Goal: Task Accomplishment & Management: Use online tool/utility

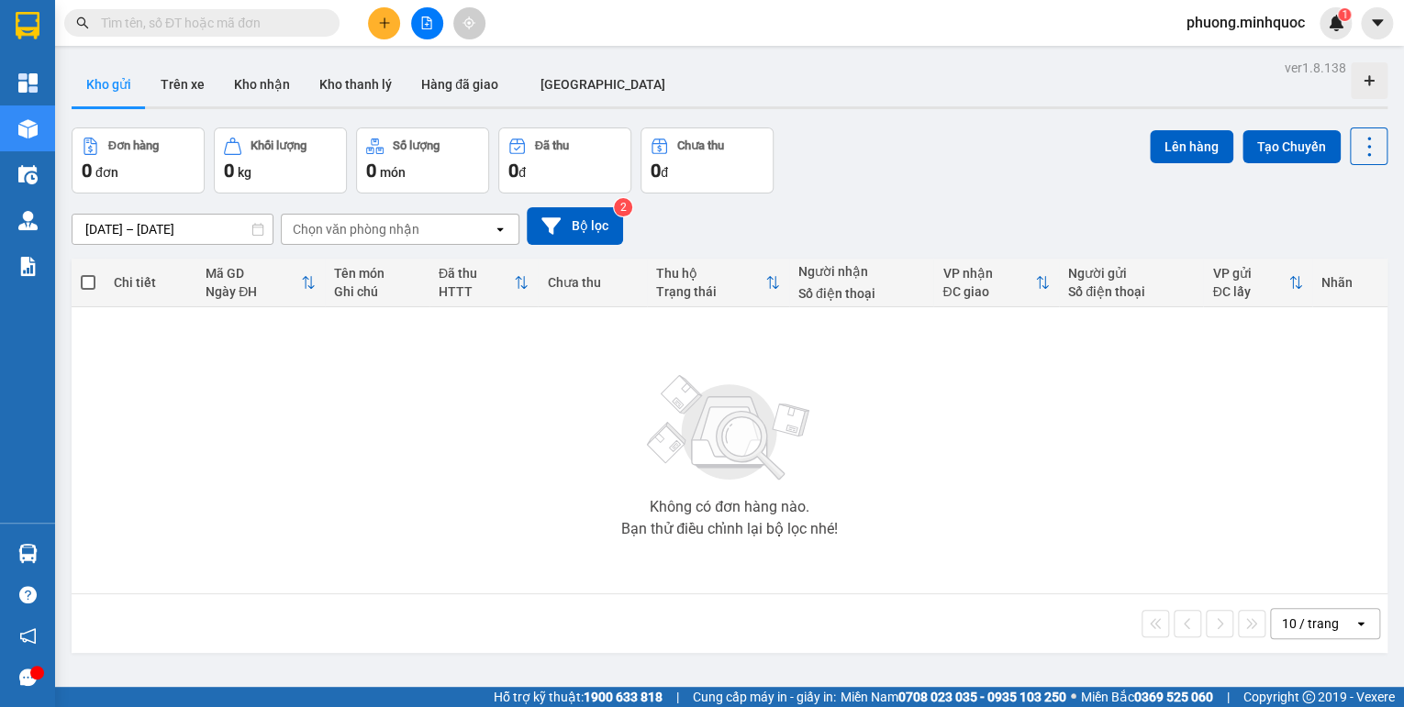
click at [230, 22] on input "text" at bounding box center [209, 23] width 217 height 20
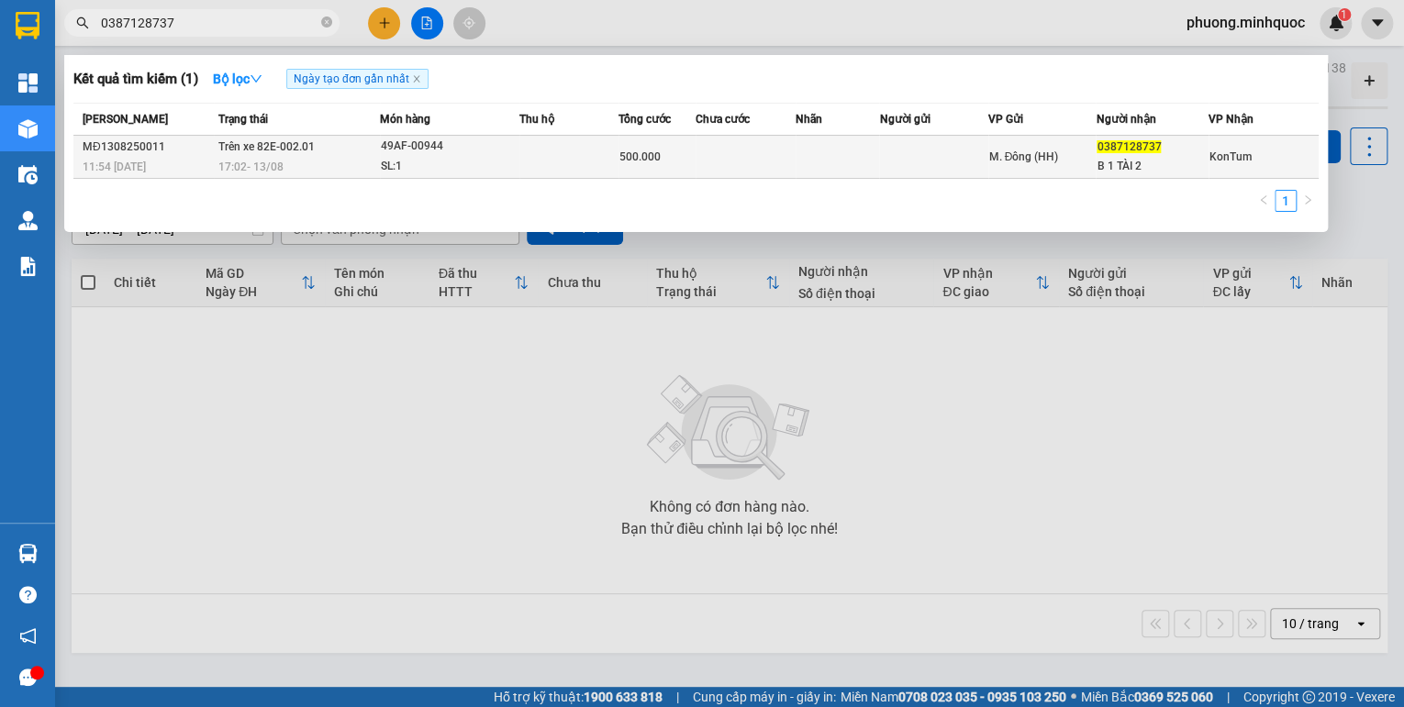
type input "0387128737"
click at [559, 160] on td at bounding box center [568, 157] width 99 height 43
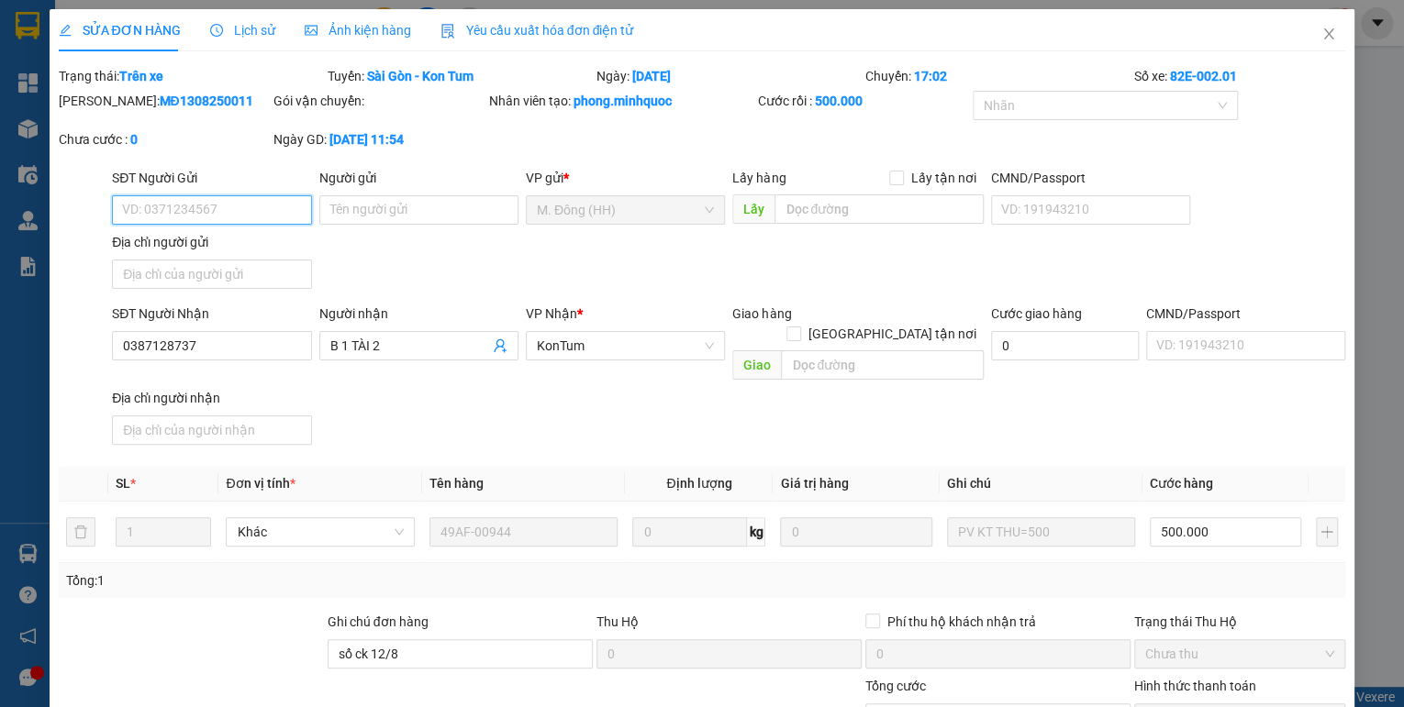
type input "0387128737"
type input "B 1 TÀI 2"
type input "sổ ck 12/8"
type input "500.000"
click at [1324, 33] on icon "close" at bounding box center [1329, 33] width 10 height 11
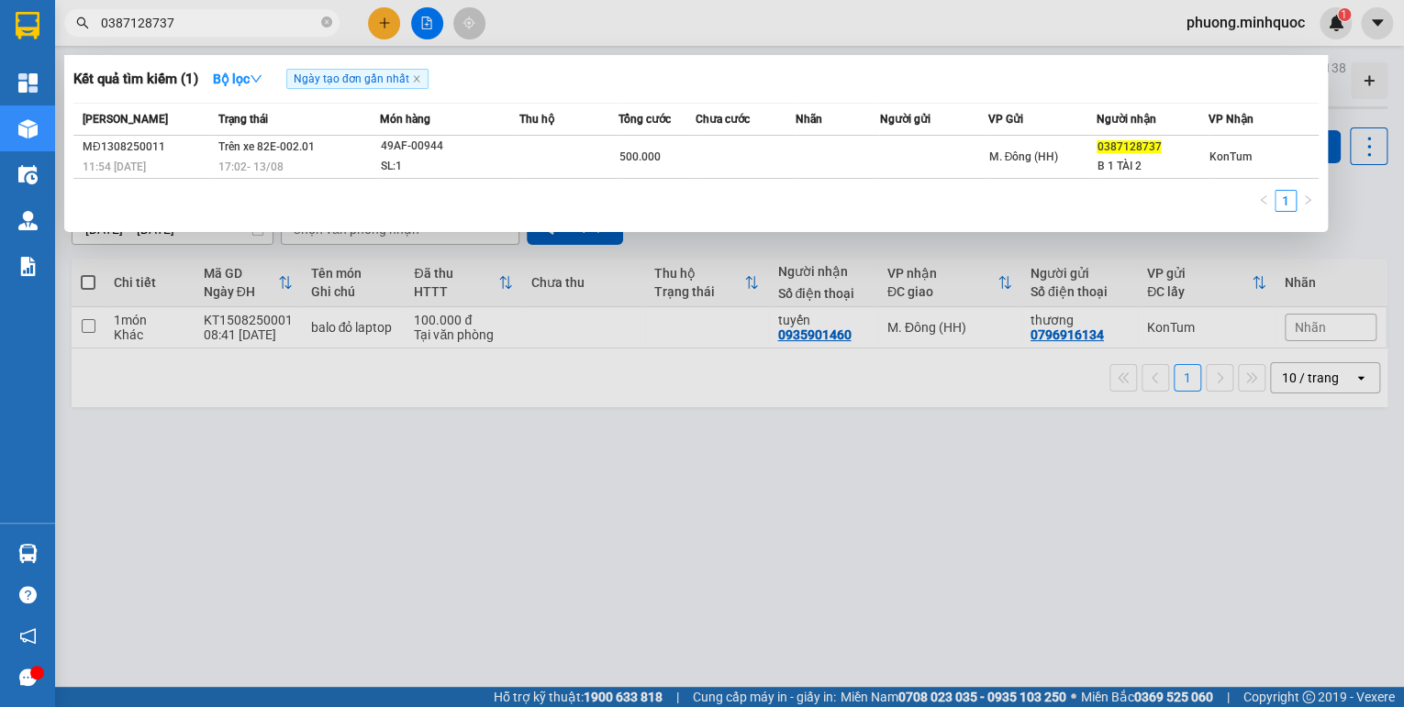
click at [234, 20] on input "0387128737" at bounding box center [209, 23] width 217 height 20
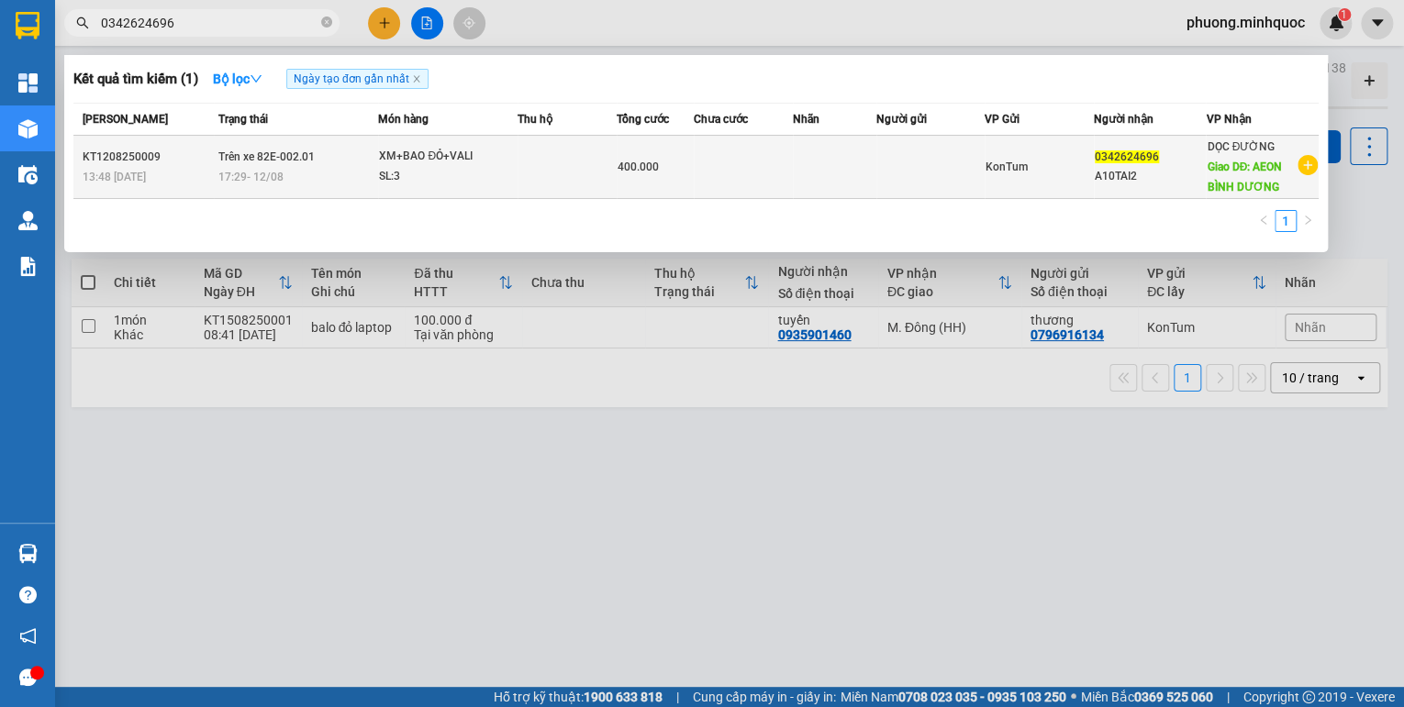
type input "0342624696"
click at [795, 172] on td at bounding box center [834, 167] width 83 height 63
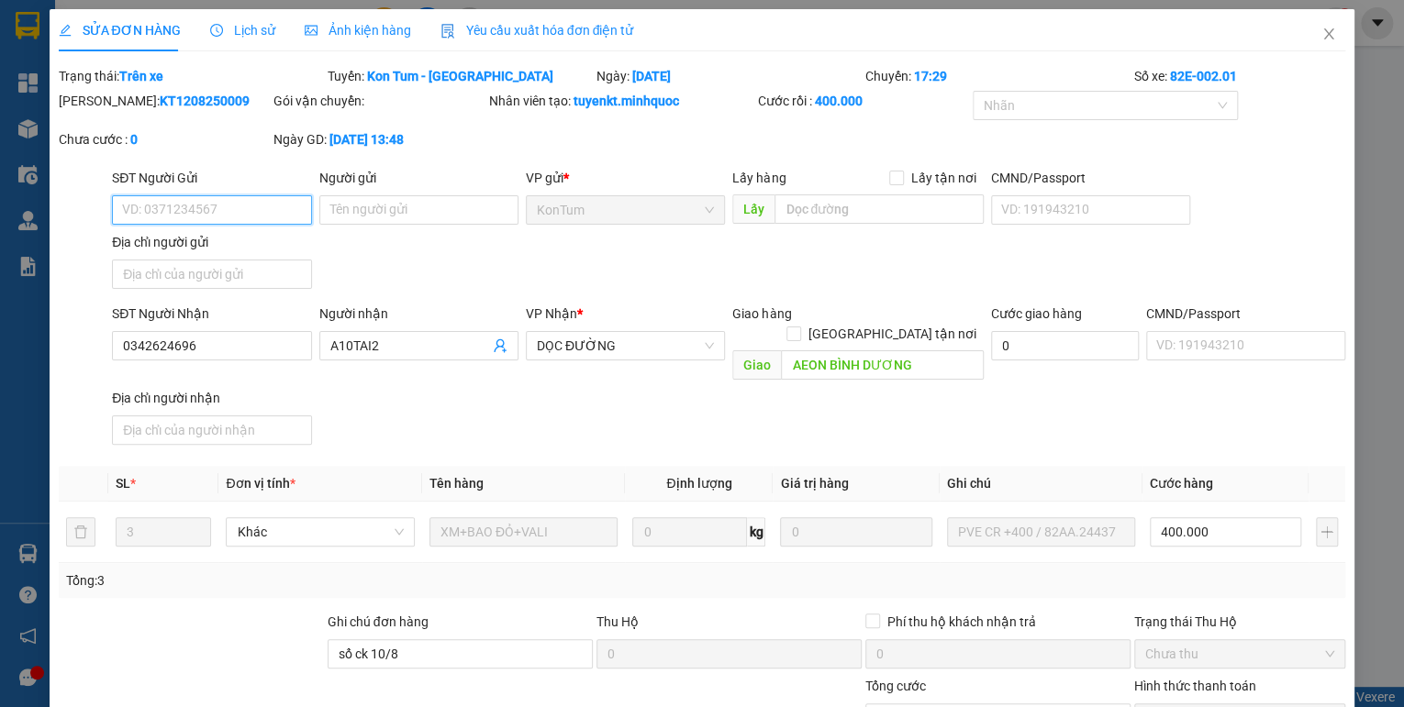
type input "0342624696"
type input "A10TAI2"
type input "AEON BÌNH DƯƠNG"
type input "sổ ck 10/8"
type input "400.000"
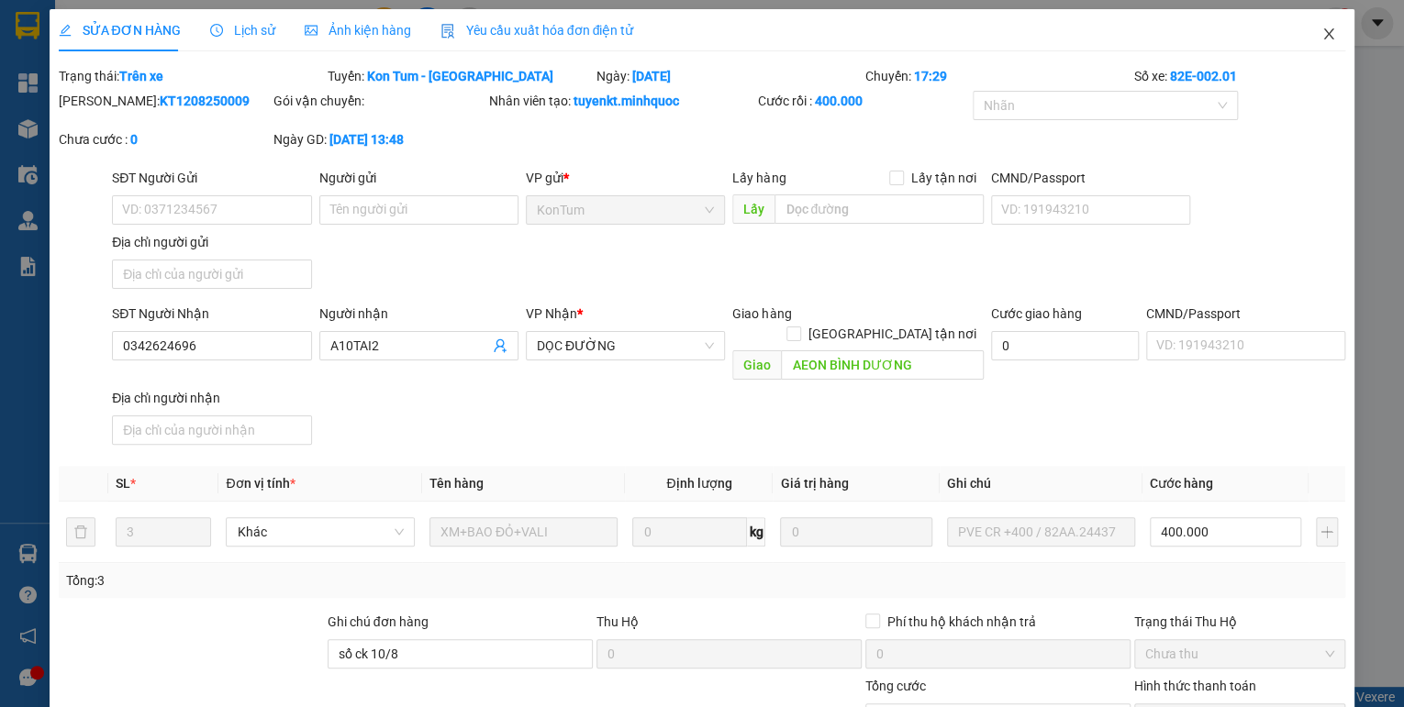
click at [1324, 30] on icon "close" at bounding box center [1329, 33] width 10 height 11
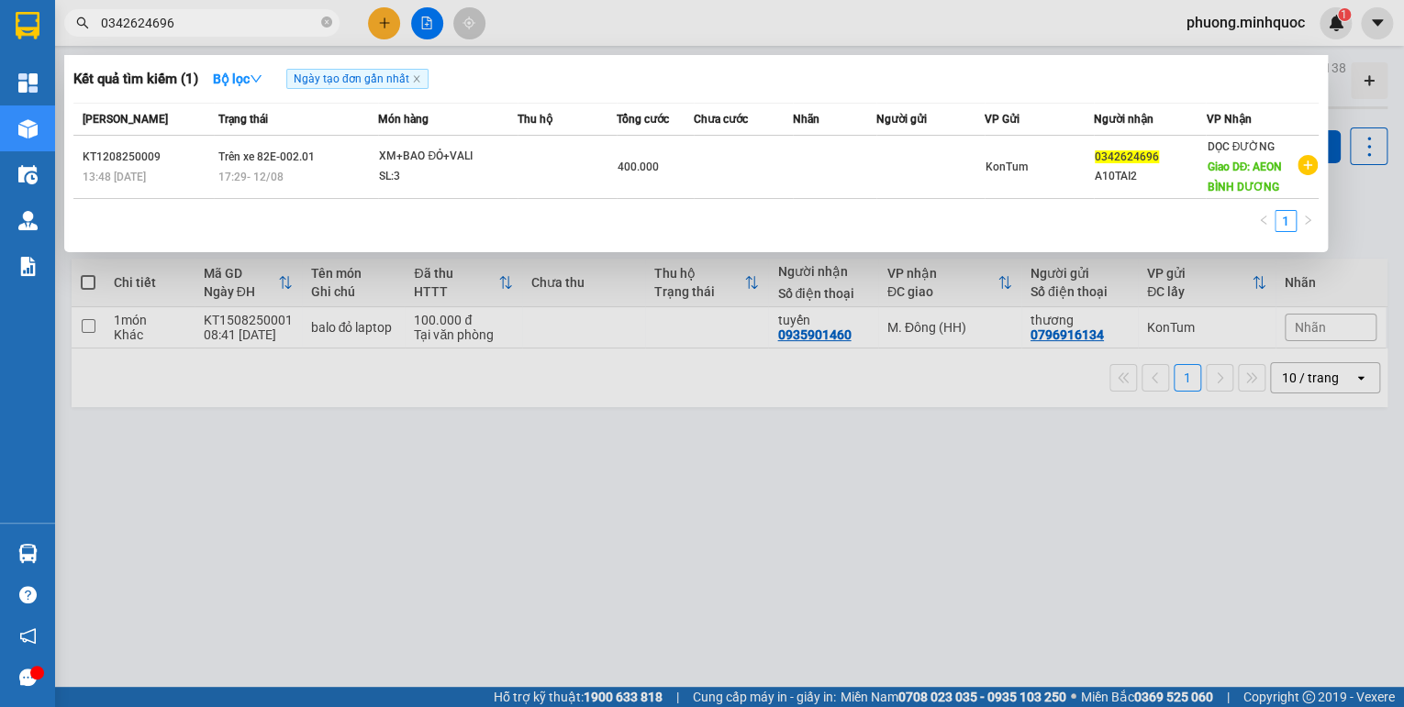
click at [209, 27] on input "0342624696" at bounding box center [209, 23] width 217 height 20
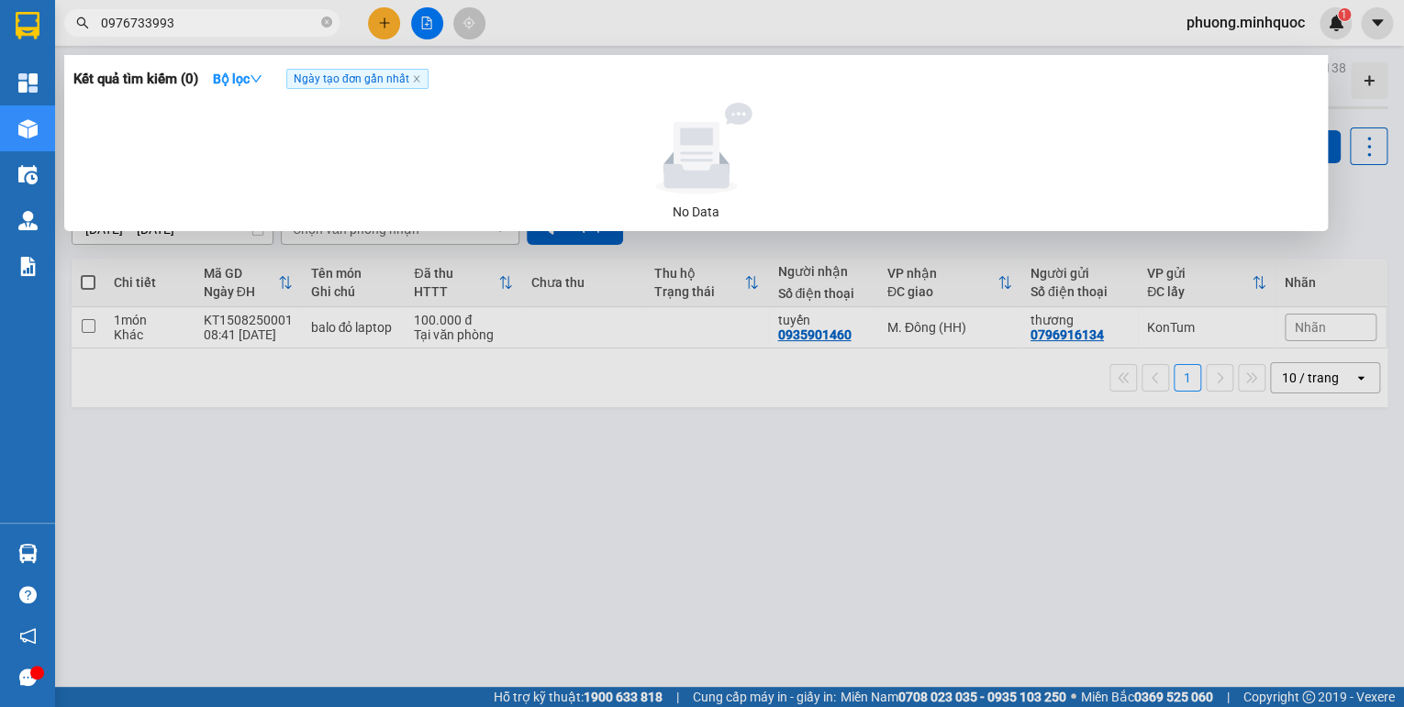
type input "0976733993"
click at [424, 37] on div at bounding box center [702, 353] width 1404 height 707
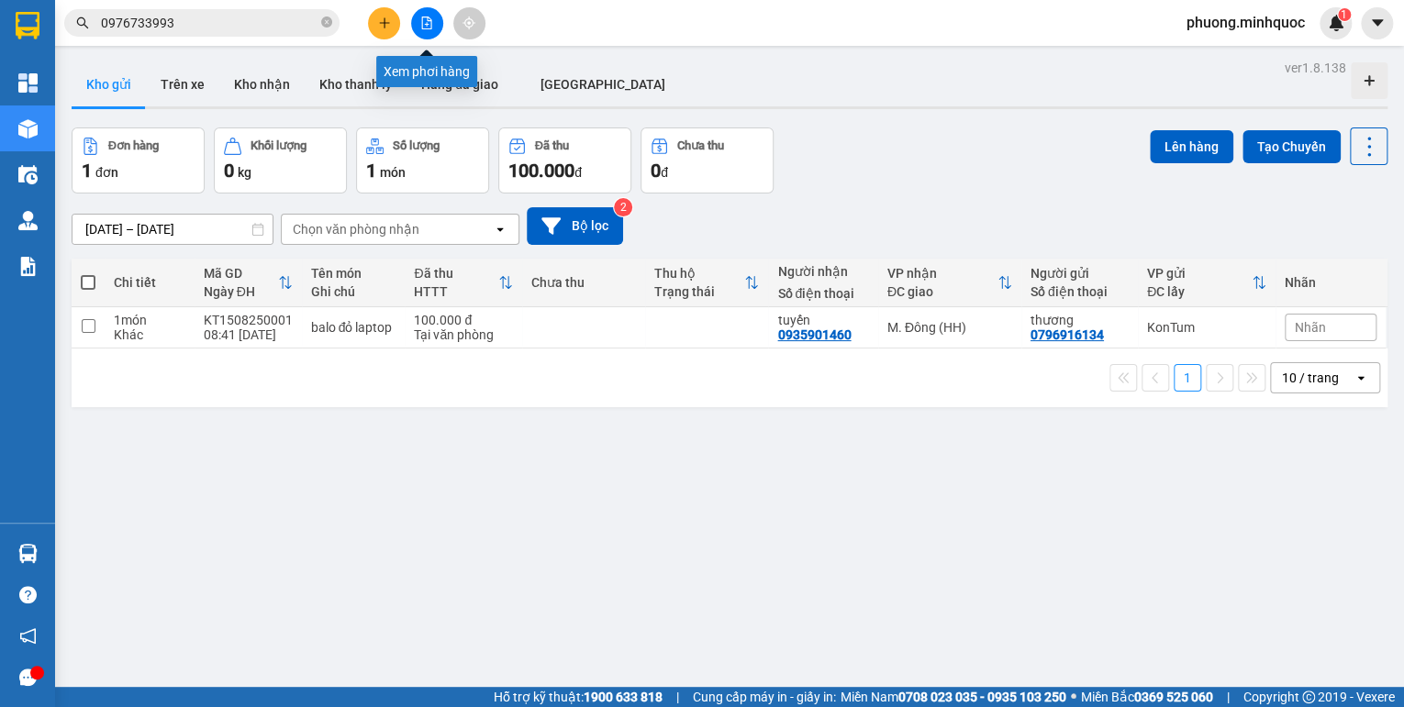
click at [430, 31] on button at bounding box center [427, 23] width 32 height 32
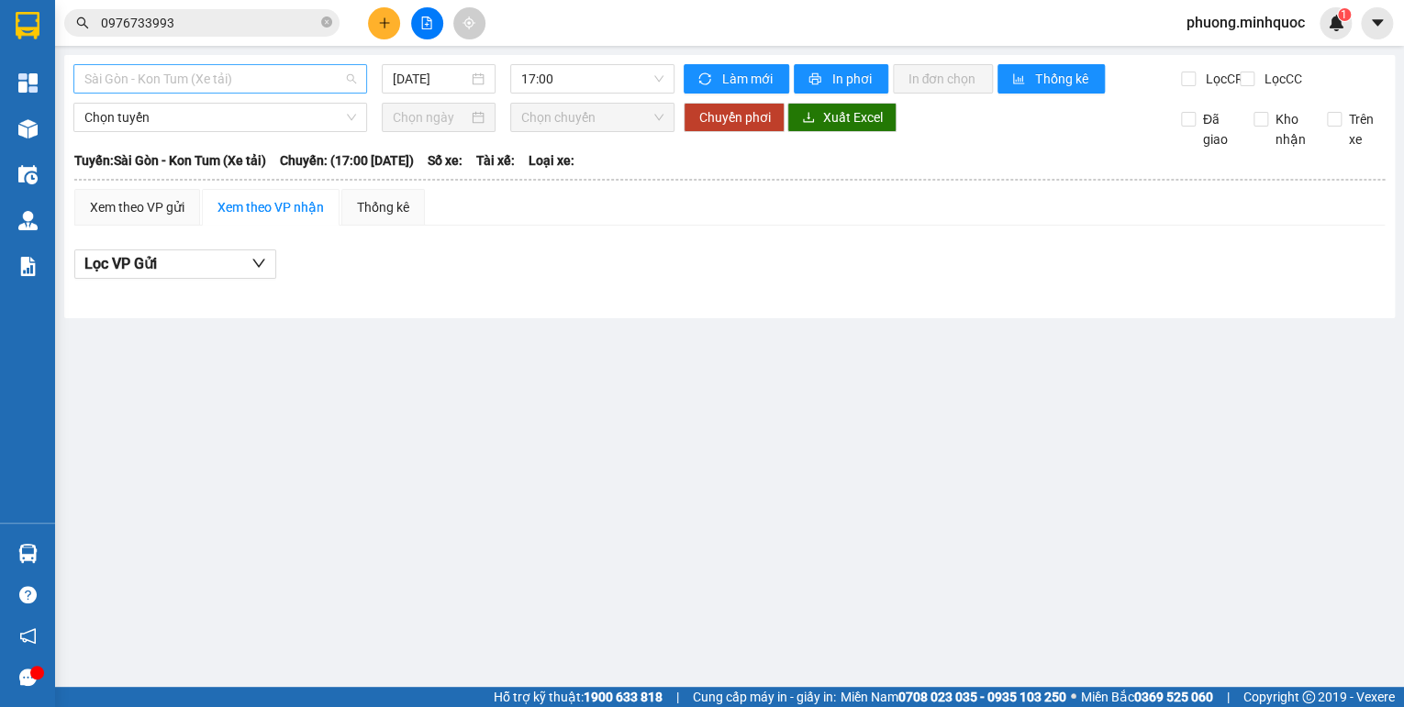
click at [201, 87] on span "Sài Gòn - Kon Tum (Xe tải)" at bounding box center [220, 79] width 272 height 28
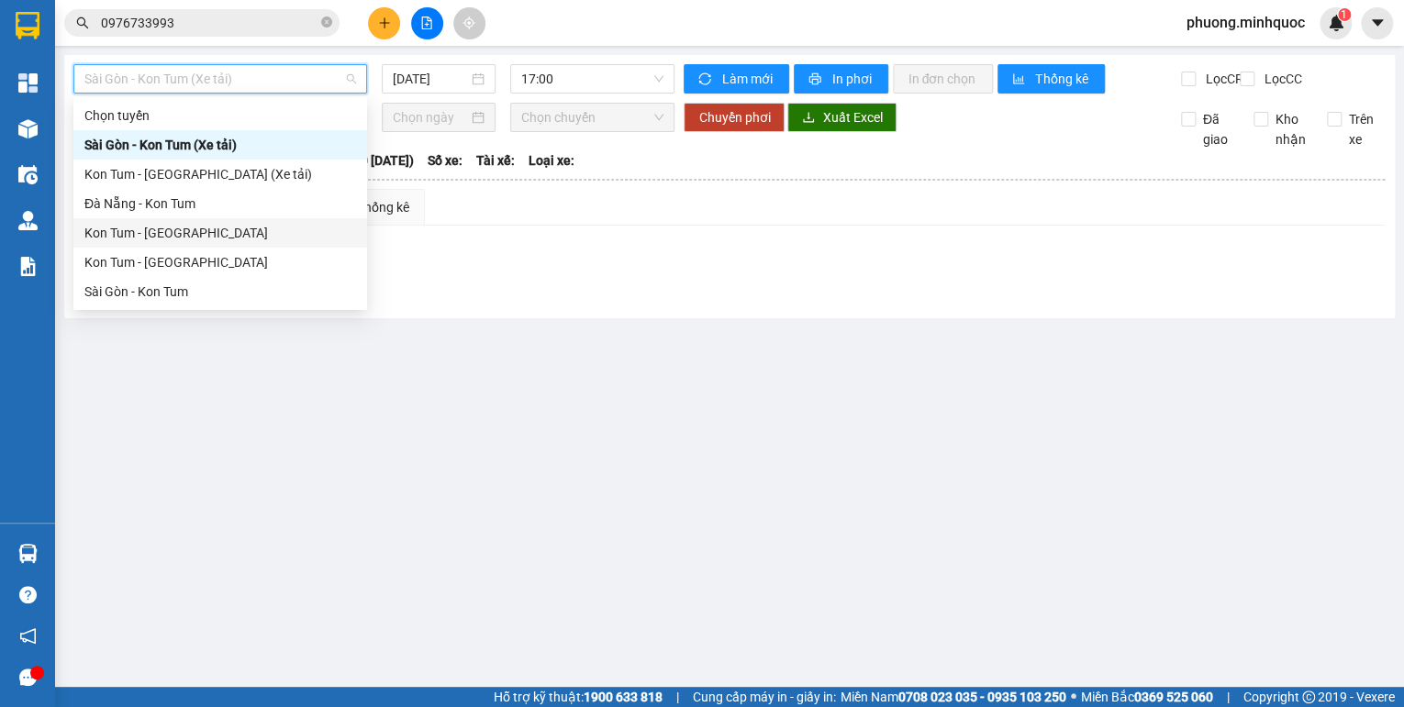
click at [183, 240] on div "Kon Tum - [GEOGRAPHIC_DATA]" at bounding box center [220, 233] width 272 height 20
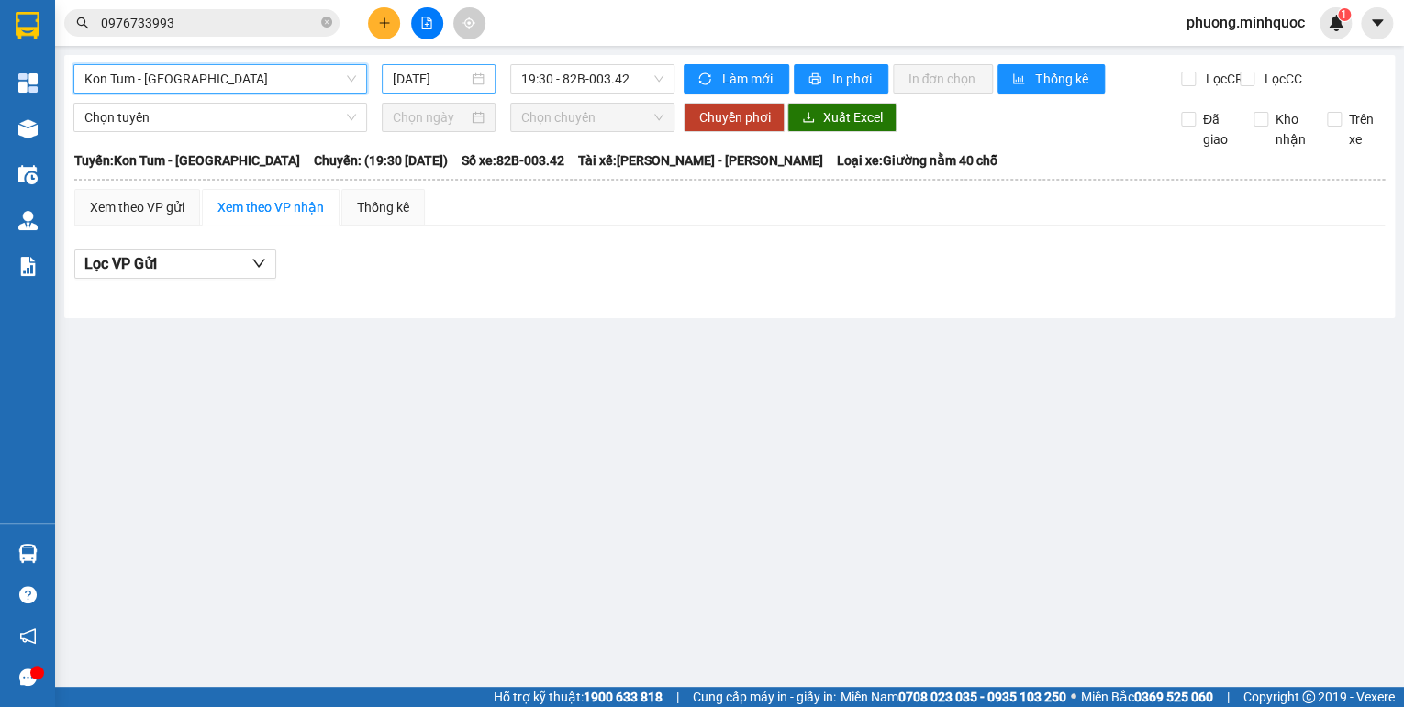
click at [455, 86] on input "[DATE]" at bounding box center [430, 79] width 75 height 20
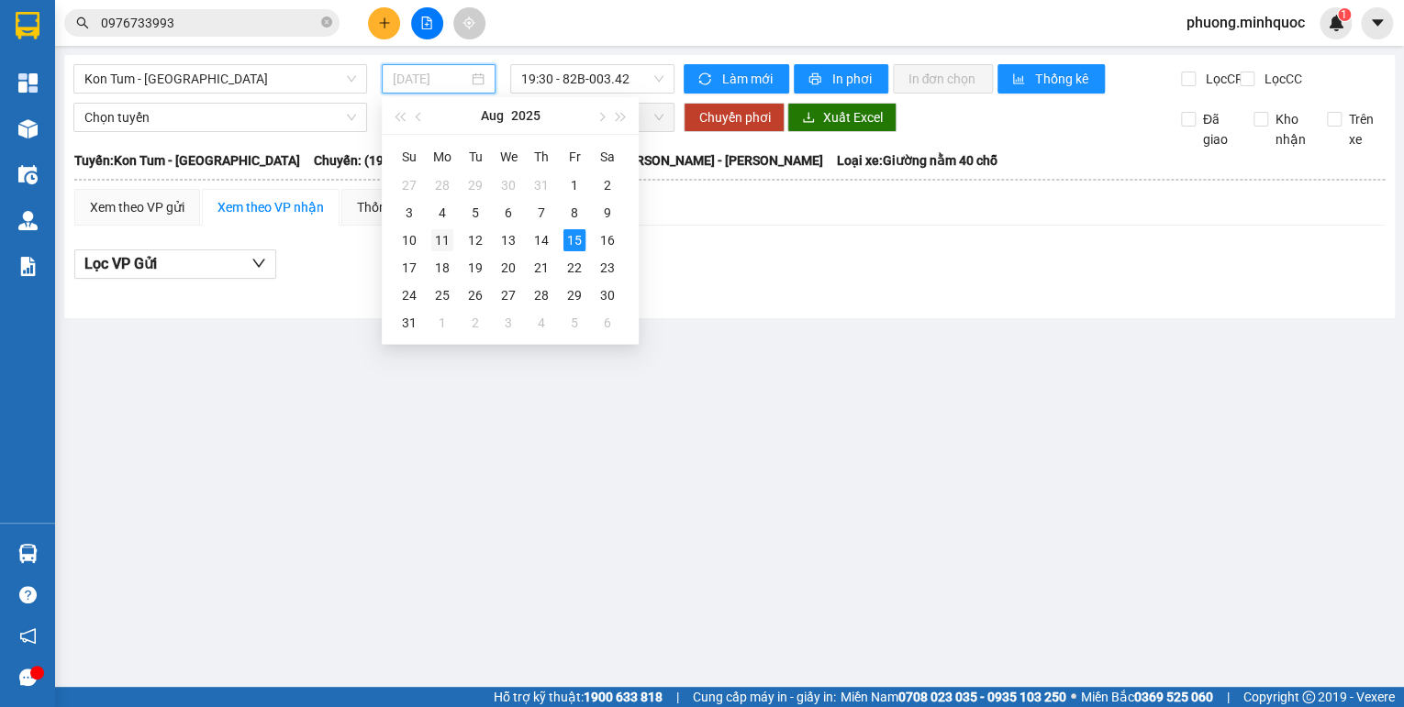
click at [440, 236] on div "11" at bounding box center [442, 240] width 22 height 22
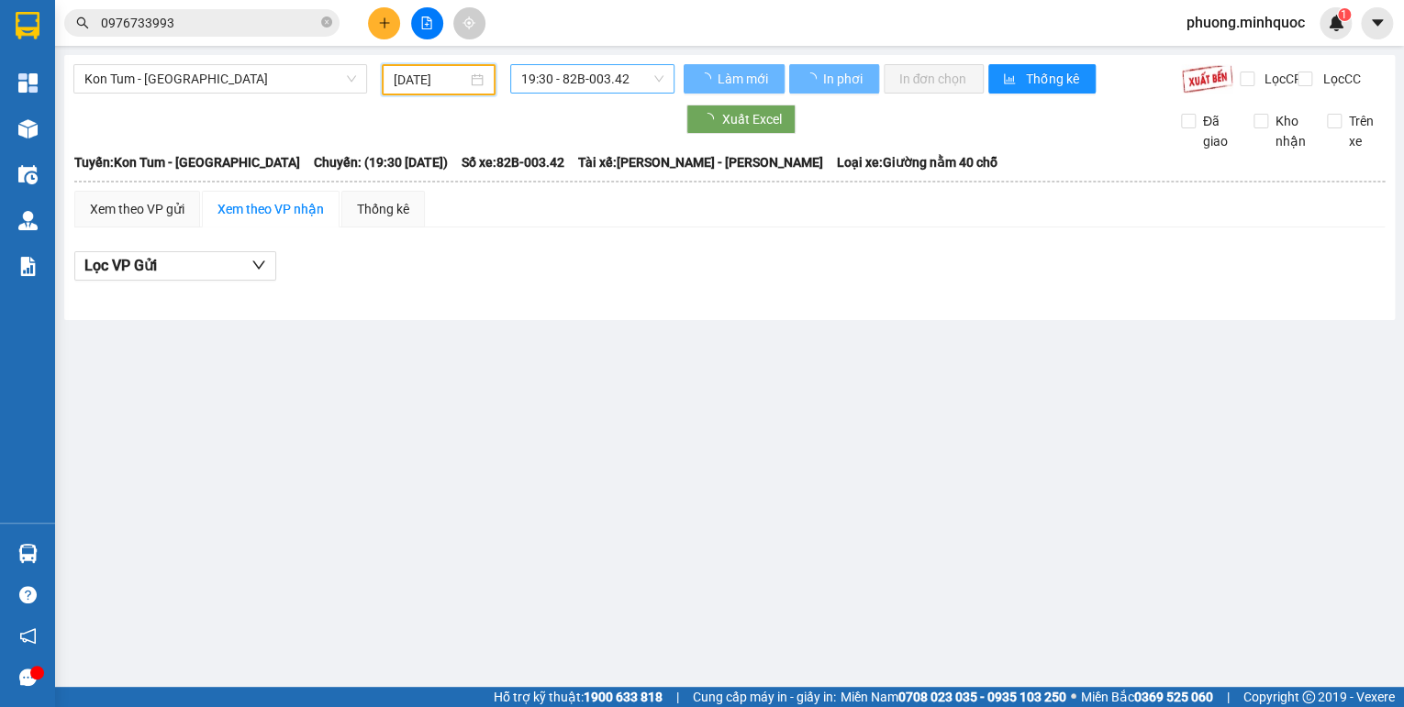
type input "[DATE]"
click at [594, 83] on span "19:30 - 82B-003.42" at bounding box center [592, 79] width 143 height 28
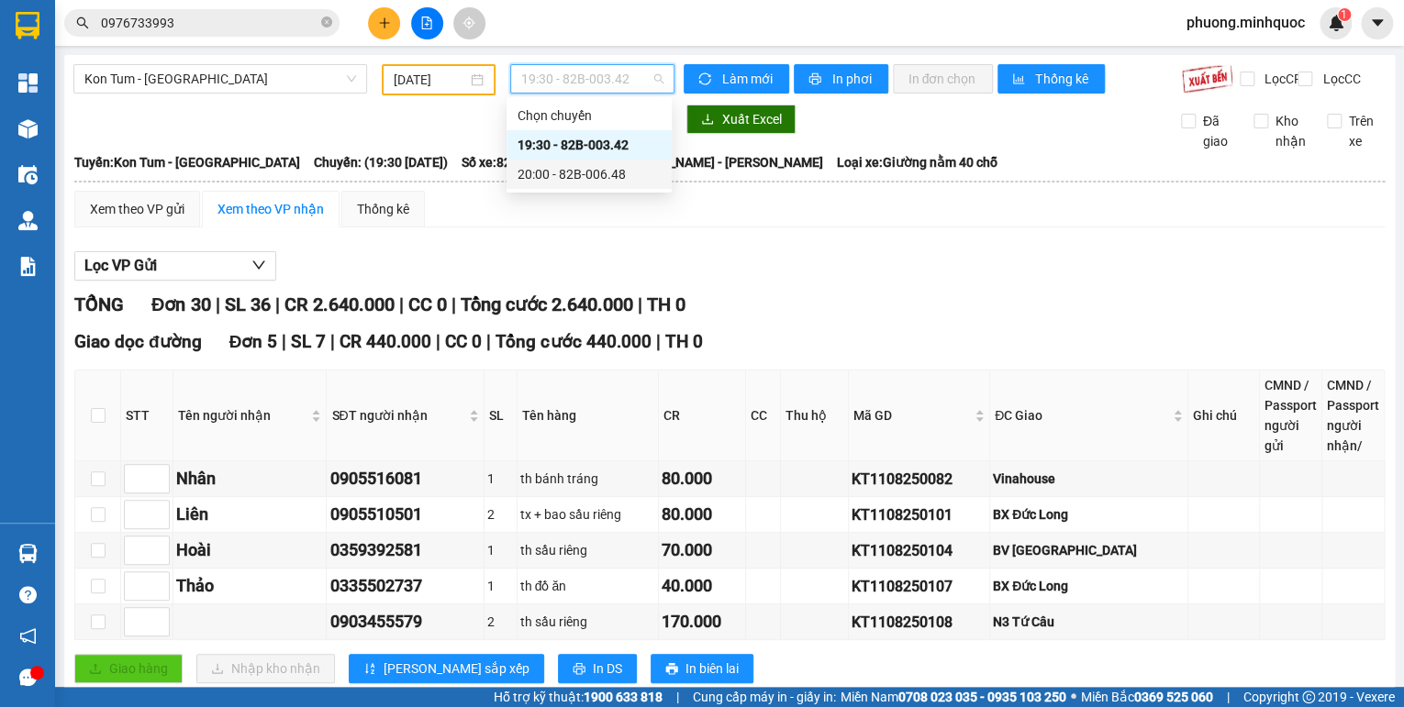
scroll to position [294, 0]
